Goal: Transaction & Acquisition: Purchase product/service

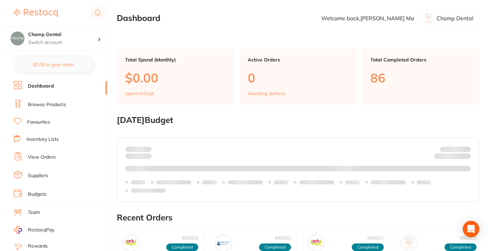
click at [70, 104] on li "Browse Products" at bounding box center [60, 105] width 93 height 10
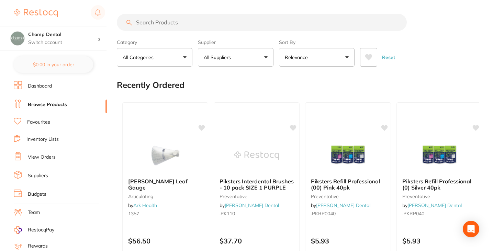
click at [209, 24] on input "search" at bounding box center [262, 22] width 290 height 17
type input "disinfectant wipes"
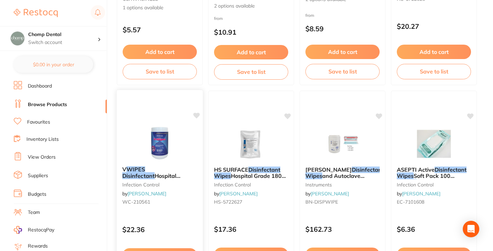
scroll to position [309, 0]
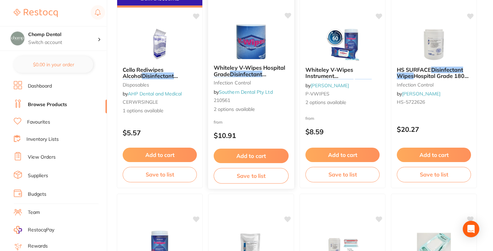
click at [243, 136] on p "$10.91" at bounding box center [251, 136] width 75 height 8
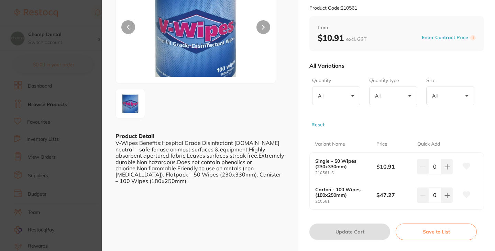
scroll to position [69, 0]
click at [84, 73] on section "Whiteley V-Wipes Hospital Grade Disinfectant Wipes Cannister infection control …" at bounding box center [247, 125] width 495 height 251
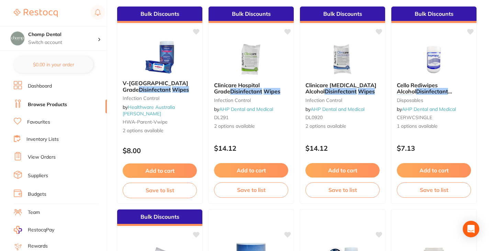
scroll to position [69, 0]
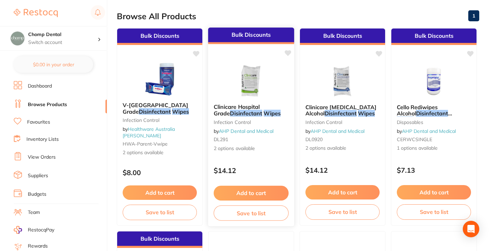
click at [244, 112] on em "Disinfectant" at bounding box center [246, 113] width 32 height 7
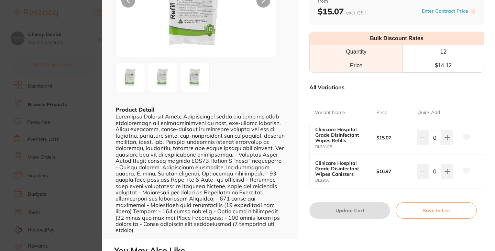
scroll to position [103, 0]
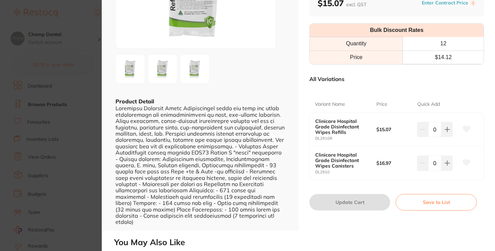
click at [64, 160] on section "Clinicare Hospital Grade Disinfectant Wipes infection control by AHP Dental and…" at bounding box center [247, 125] width 495 height 251
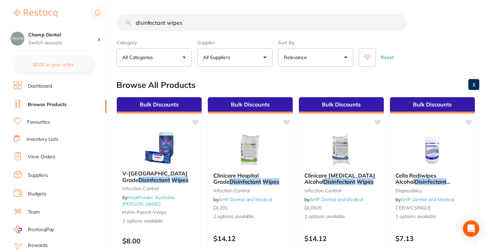
scroll to position [69, 0]
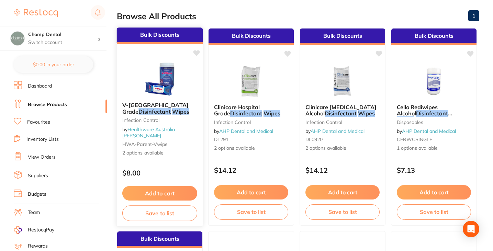
click at [171, 108] on span "V-[GEOGRAPHIC_DATA] Grade" at bounding box center [155, 108] width 66 height 13
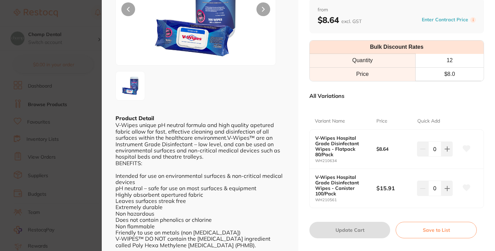
scroll to position [69, 0]
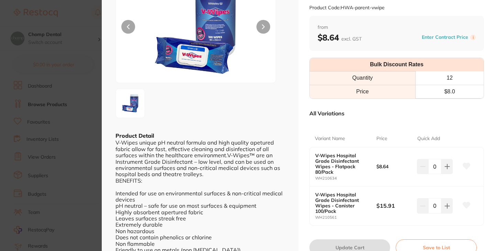
click at [218, 55] on img at bounding box center [196, 28] width 96 height 109
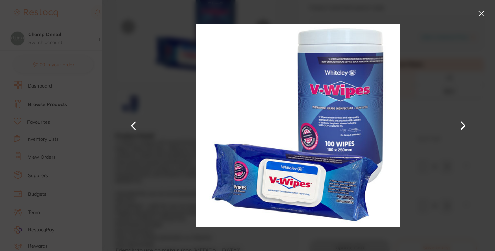
click at [77, 98] on section "V-Wipes Hospital Grade Disinfectant Wipes Infection Control by Healthware Austr…" at bounding box center [247, 125] width 495 height 251
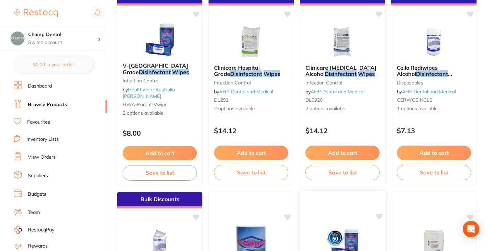
scroll to position [103, 0]
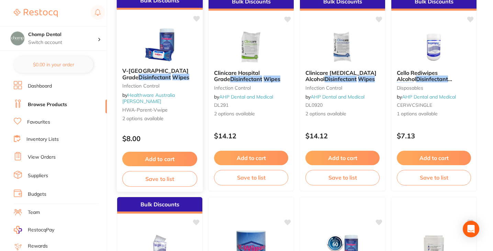
click at [173, 62] on img at bounding box center [159, 45] width 45 height 35
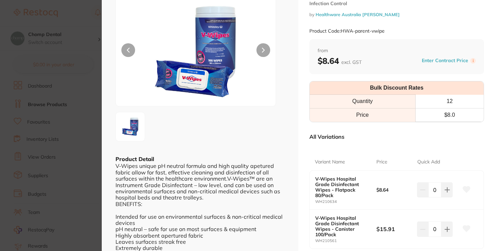
scroll to position [69, 0]
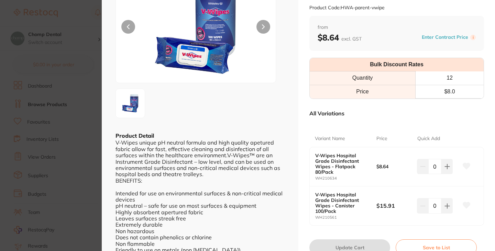
click at [76, 90] on section "V-Wipes Hospital Grade Disinfectant Wipes Infection Control by Healthware Austr…" at bounding box center [247, 125] width 495 height 251
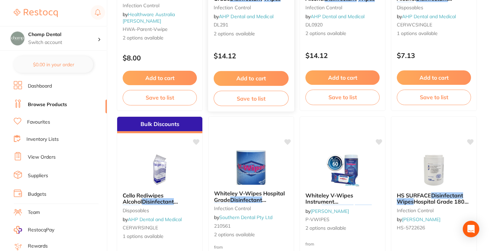
scroll to position [206, 0]
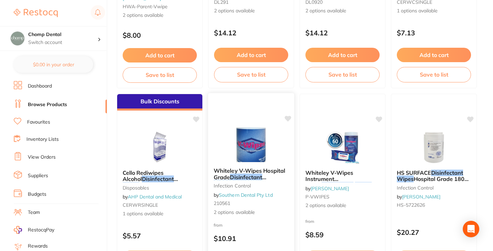
click at [255, 151] on img at bounding box center [251, 145] width 45 height 35
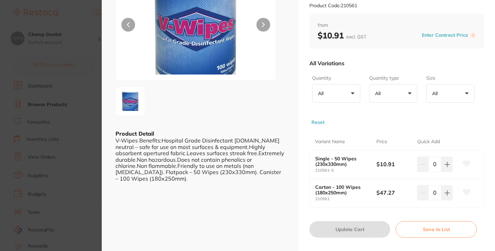
scroll to position [103, 0]
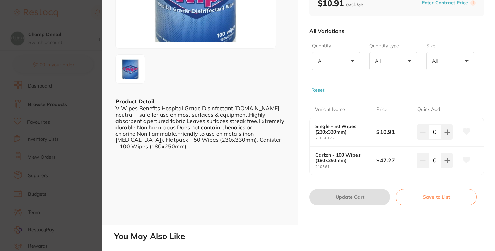
click at [59, 111] on section "Whiteley V-Wipes Hospital Grade Disinfectant Wipes Cannister infection control …" at bounding box center [247, 125] width 495 height 251
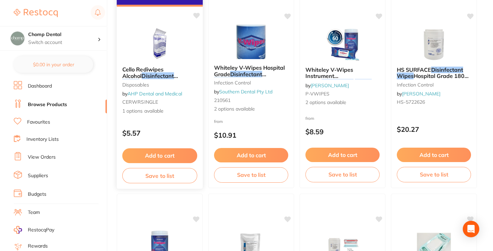
scroll to position [413, 0]
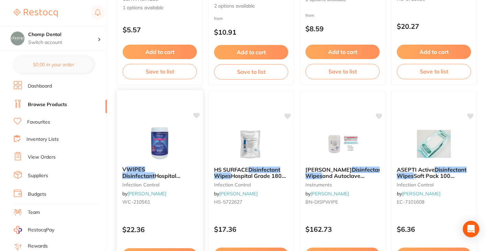
click at [168, 134] on img at bounding box center [159, 143] width 45 height 35
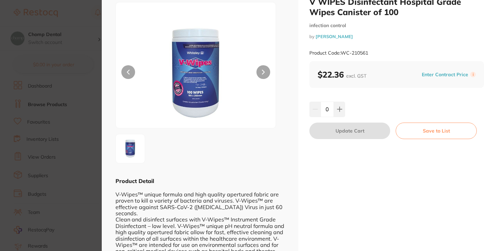
scroll to position [34, 0]
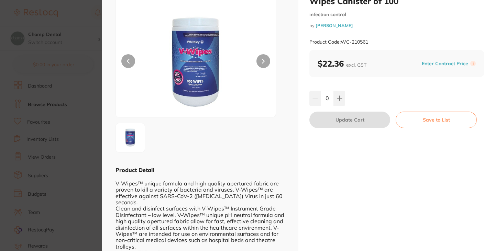
click at [60, 101] on section "V WIPES Disinfectant Hospital Grade Wipes Canister of 100 infection control by …" at bounding box center [247, 125] width 495 height 251
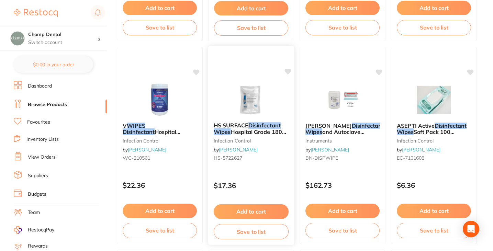
scroll to position [481, 0]
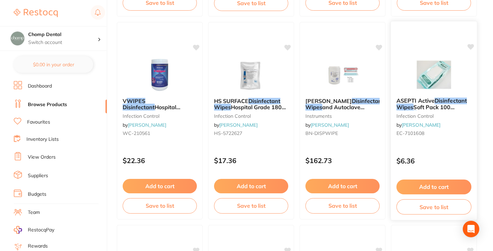
click at [440, 102] on em "Disinfectant" at bounding box center [451, 100] width 32 height 7
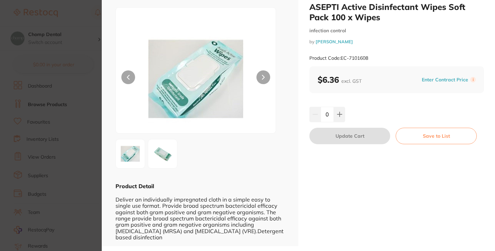
click at [52, 104] on section "ASEPTI Active Disinfectant Wipes Soft Pack 100 x Wipes infection control by [PE…" at bounding box center [247, 125] width 495 height 251
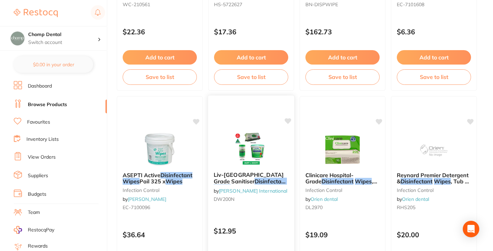
scroll to position [619, 0]
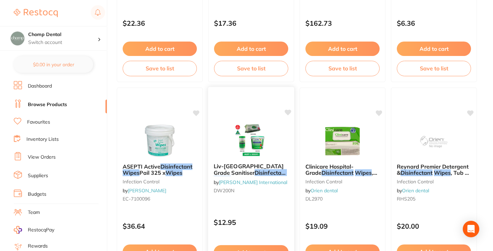
click at [251, 155] on img at bounding box center [251, 140] width 45 height 35
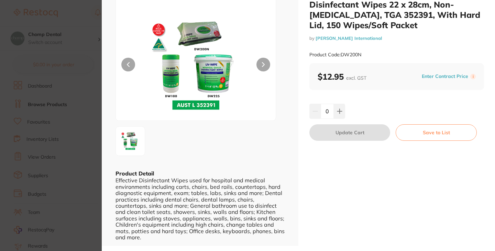
click at [114, 109] on div "ESC Product Detail Effective Disinfectant Wipes used for hospital and medical e…" at bounding box center [200, 107] width 197 height 277
click at [74, 114] on section "Liv-Wipe Hospital Grade Sanitiser Disinfectant Wipes 22 x 28cm, Non-[MEDICAL_DA…" at bounding box center [247, 125] width 495 height 251
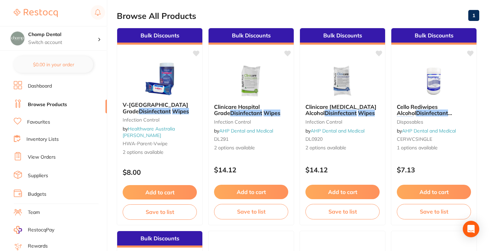
scroll to position [69, 0]
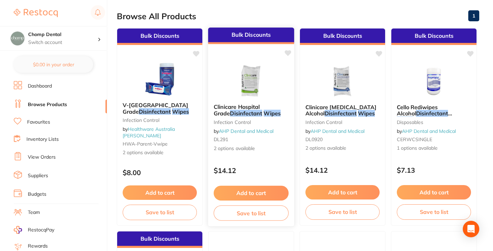
click at [260, 109] on span "Clinicare Hospital Grade" at bounding box center [237, 109] width 46 height 13
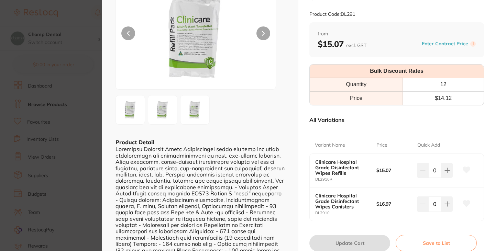
scroll to position [34, 0]
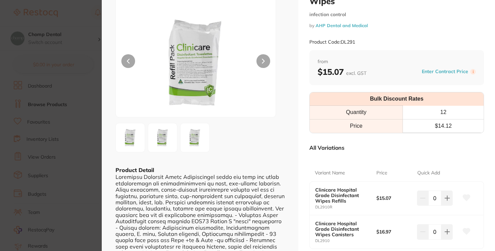
click at [75, 86] on section "Clinicare Hospital Grade Disinfectant Wipes infection control by AHP Dental and…" at bounding box center [247, 125] width 495 height 251
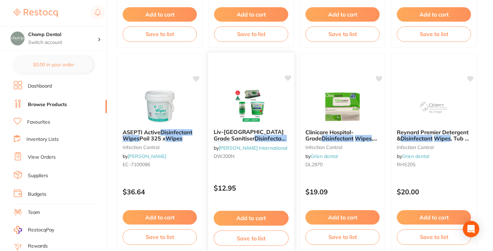
scroll to position [688, 0]
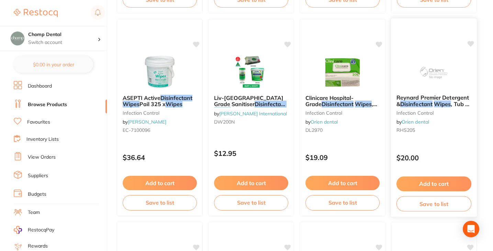
click at [429, 103] on em "Disinfectant" at bounding box center [417, 104] width 32 height 7
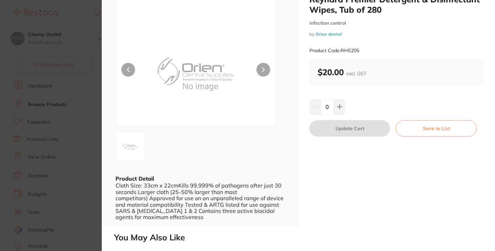
scroll to position [34, 0]
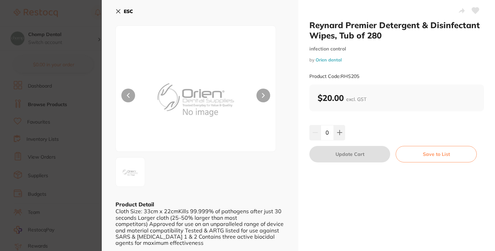
click at [70, 37] on section "Reynard Premier Detergent & Disinfectant Wipes, Tub of 280 infection control by…" at bounding box center [247, 125] width 495 height 251
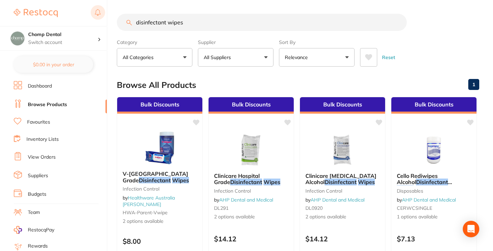
drag, startPoint x: 195, startPoint y: 23, endPoint x: 103, endPoint y: 20, distance: 91.5
click at [103, 20] on div "$3,638.69 Chomp Dental Switch account Chomp Dental $0.00 in your order Dashboar…" at bounding box center [246, 125] width 493 height 251
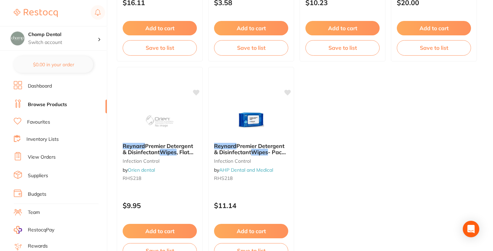
scroll to position [447, 0]
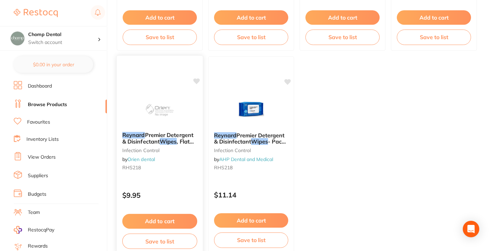
type input "reynard wipes"
click at [142, 220] on button "Add to cart" at bounding box center [159, 221] width 75 height 15
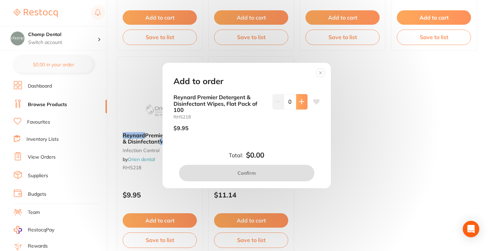
click at [299, 104] on icon at bounding box center [302, 102] width 6 height 6
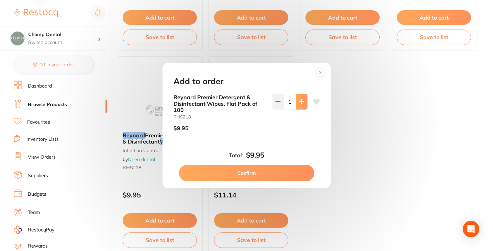
click at [296, 102] on button at bounding box center [301, 101] width 11 height 15
type input "2"
click at [267, 169] on button "Confirm" at bounding box center [246, 173] width 135 height 17
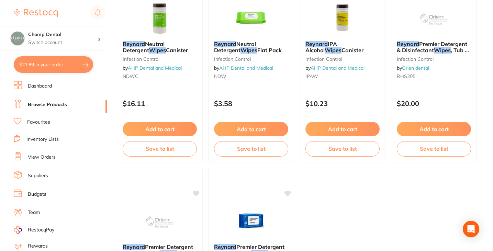
scroll to position [309, 0]
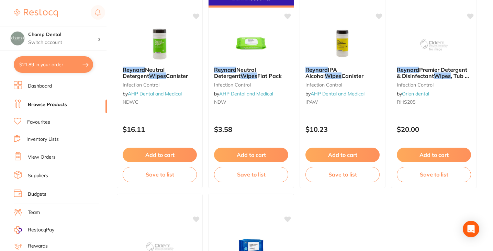
click at [49, 63] on button "$21.89 in your order" at bounding box center [53, 64] width 79 height 17
checkbox input "true"
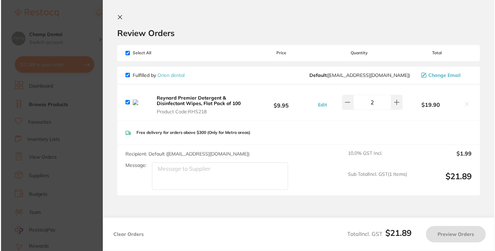
scroll to position [0, 0]
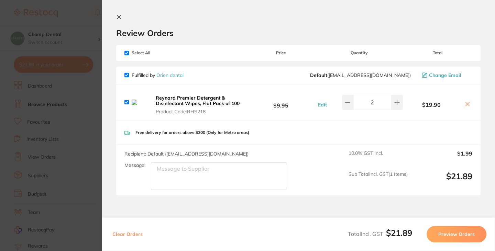
click at [469, 108] on button at bounding box center [468, 104] width 10 height 7
checkbox input "false"
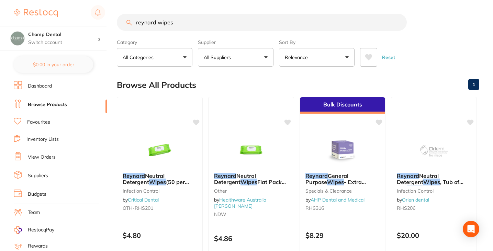
drag, startPoint x: 230, startPoint y: 19, endPoint x: 106, endPoint y: 20, distance: 124.1
click at [106, 20] on div "$21.89 Chomp Dental Switch account Chomp Dental $0.00 in your order Dashboard B…" at bounding box center [246, 125] width 493 height 251
type input "clinicare ultra"
